Goal: Task Accomplishment & Management: Use online tool/utility

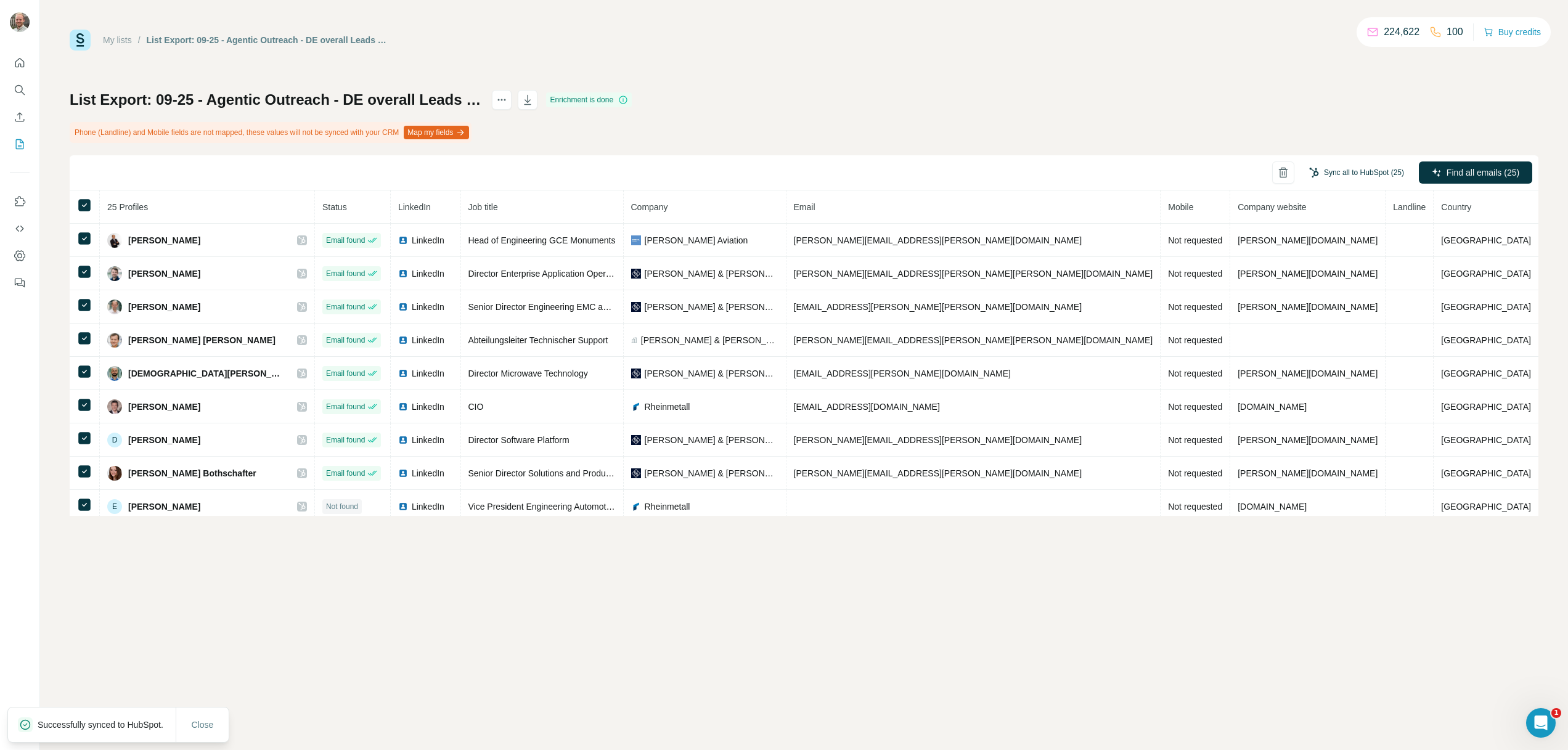
click at [1339, 174] on button "Sync all to HubSpot (25)" at bounding box center [1357, 172] width 112 height 18
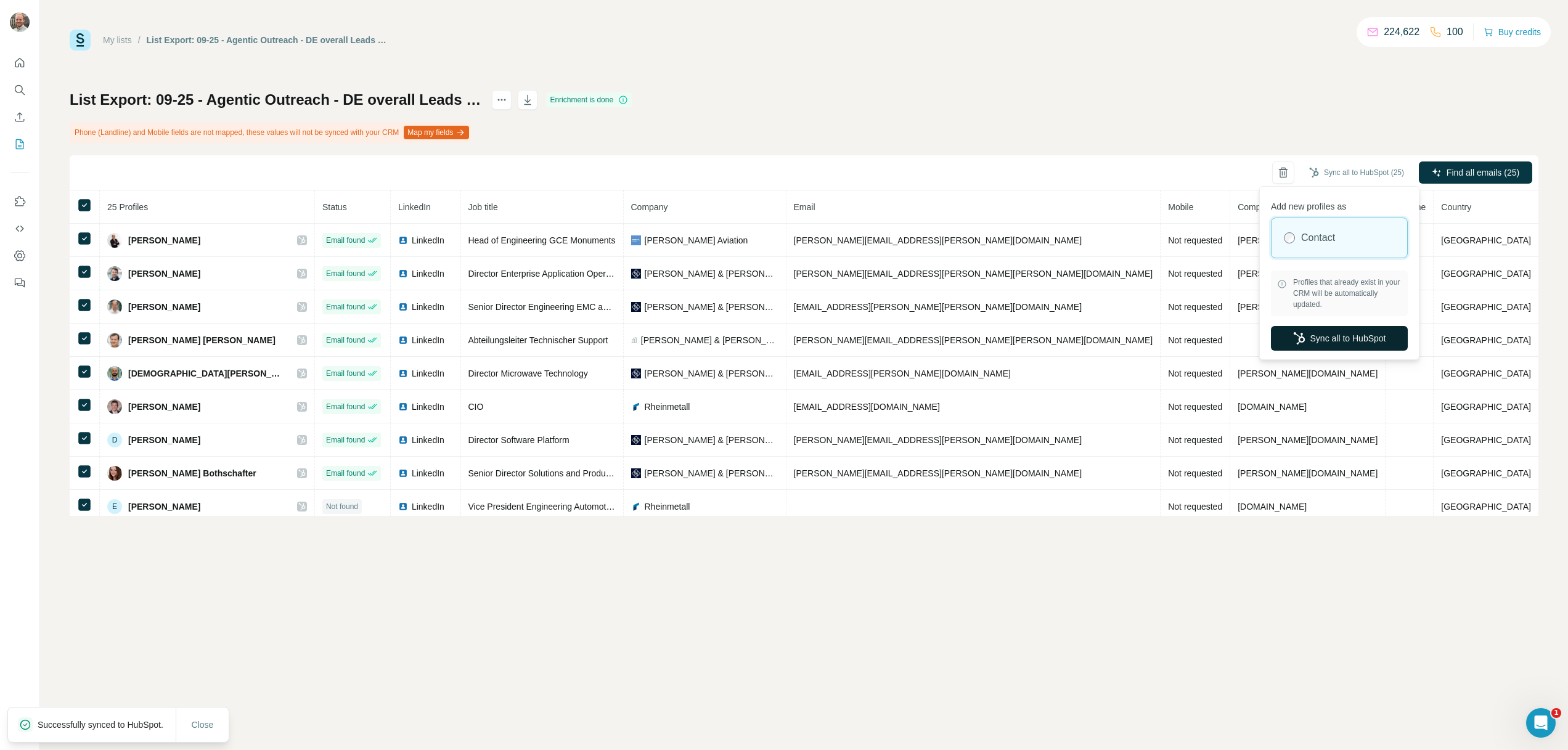
click at [1350, 331] on button "Sync all to HubSpot" at bounding box center [1339, 339] width 137 height 25
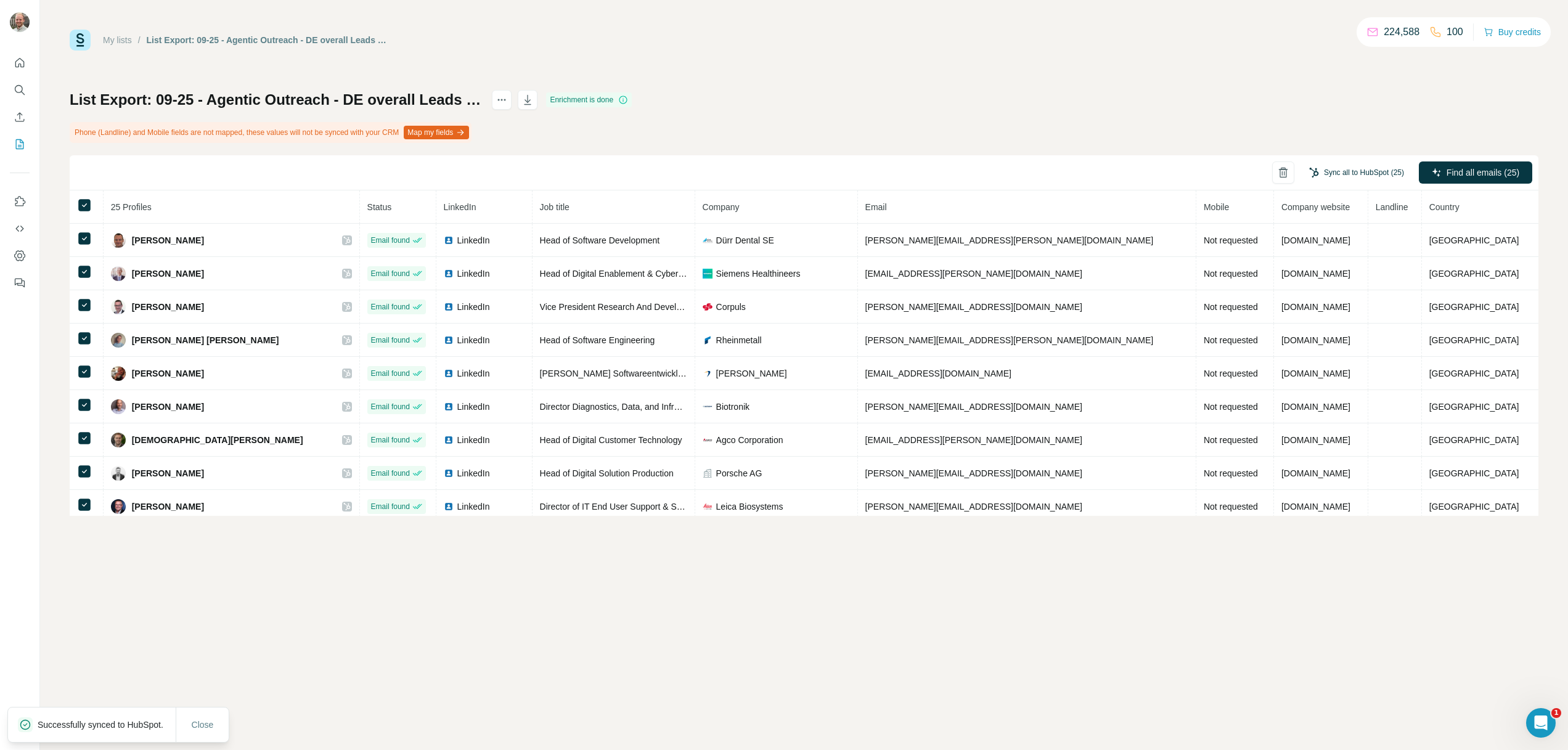
click at [1361, 176] on button "Sync all to HubSpot (25)" at bounding box center [1357, 172] width 112 height 18
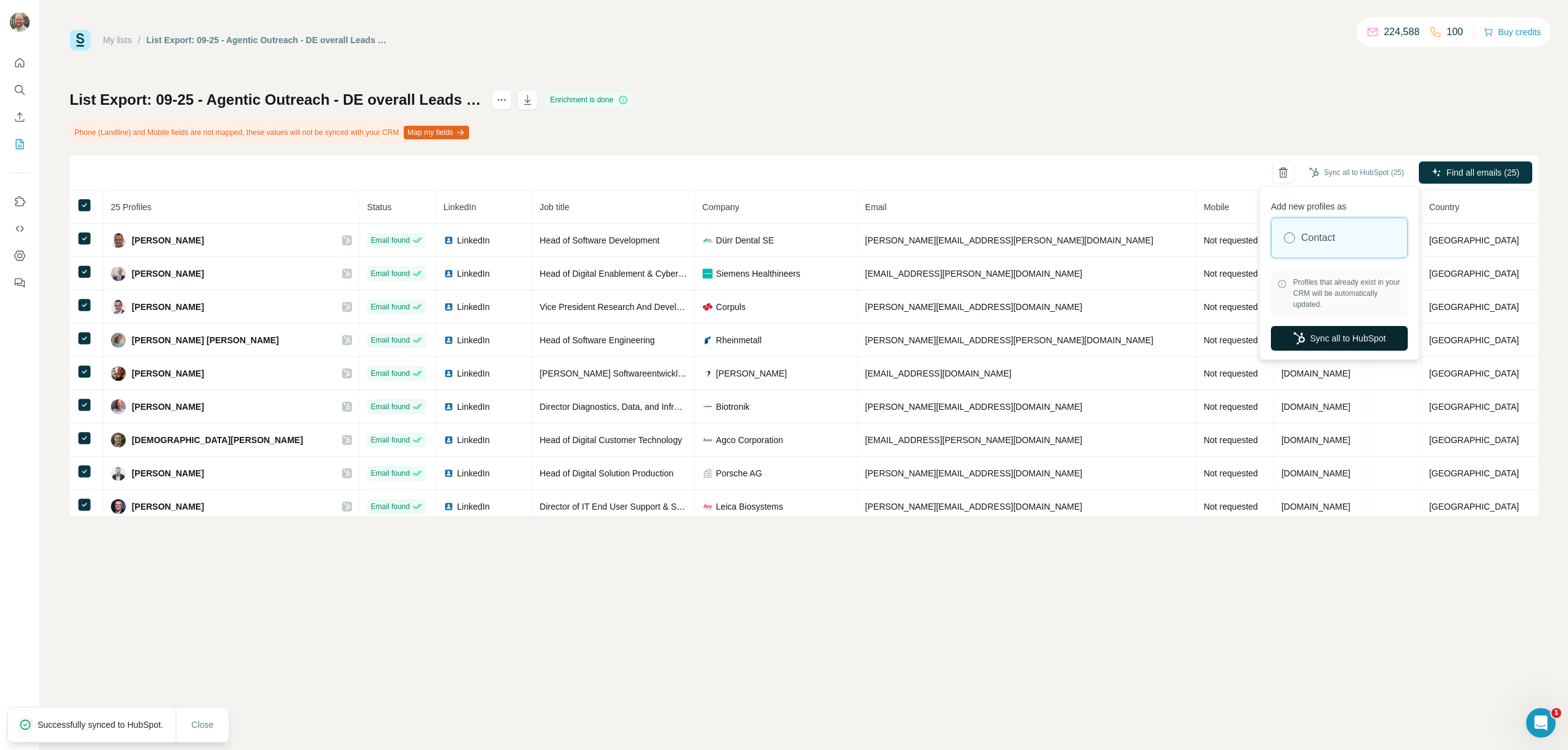
click at [1336, 338] on button "Sync all to HubSpot" at bounding box center [1339, 339] width 137 height 25
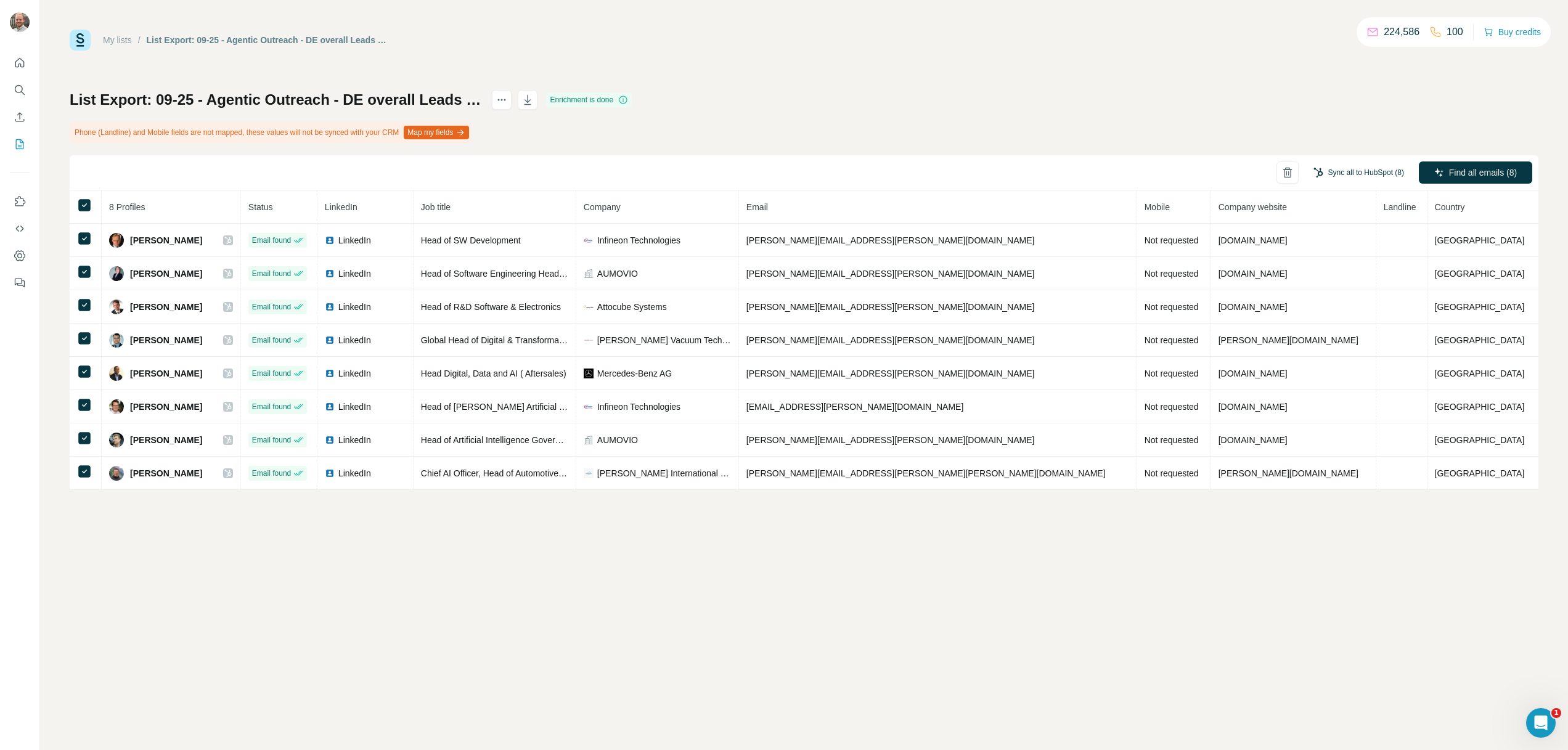
click at [1386, 169] on button "Sync all to HubSpot (8)" at bounding box center [1359, 172] width 108 height 18
click at [1336, 278] on div "All selected profiles already exist in your CRM and will be automatically updat…" at bounding box center [1339, 237] width 154 height 95
click at [1335, 266] on button "Sync all to HubSpot" at bounding box center [1339, 266] width 137 height 25
click at [1343, 172] on button "Sync all to HubSpot (8)" at bounding box center [1359, 172] width 108 height 18
click at [1028, 118] on div "List Export: 09-25 - Agentic Outreach - DE overall Leads Part 2 - 30/09/2025 05…" at bounding box center [804, 290] width 1469 height 400
